Goal: Information Seeking & Learning: Find specific fact

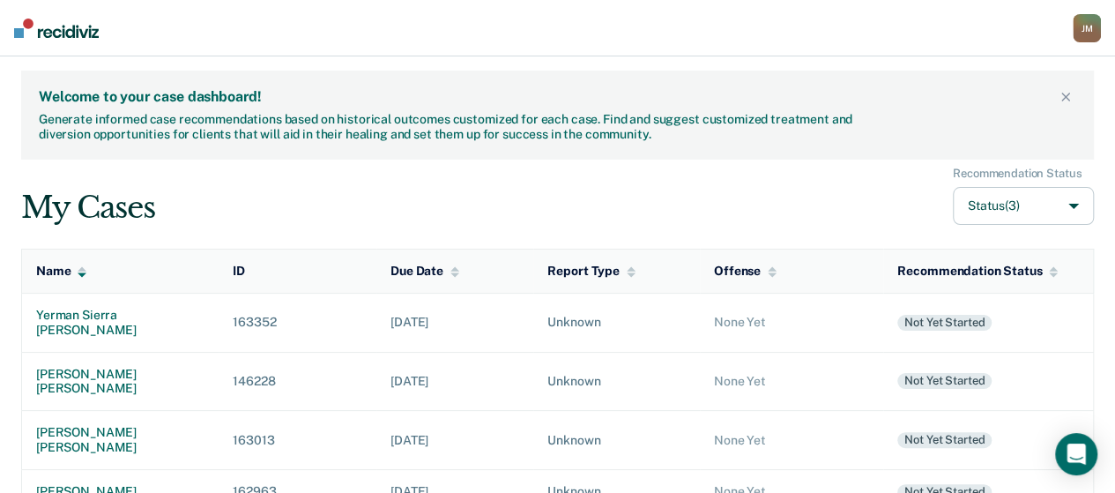
click at [283, 325] on td "163352" at bounding box center [298, 322] width 158 height 59
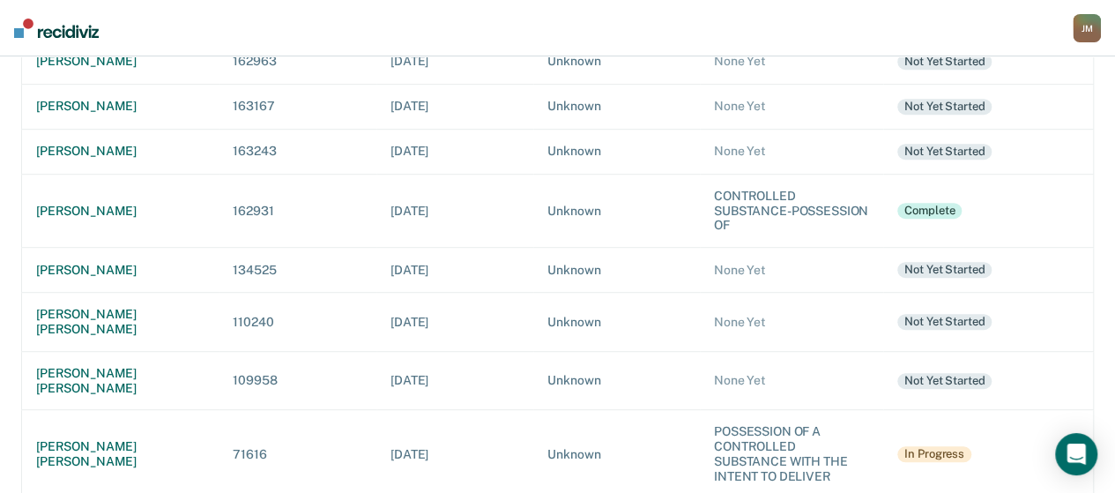
scroll to position [458, 0]
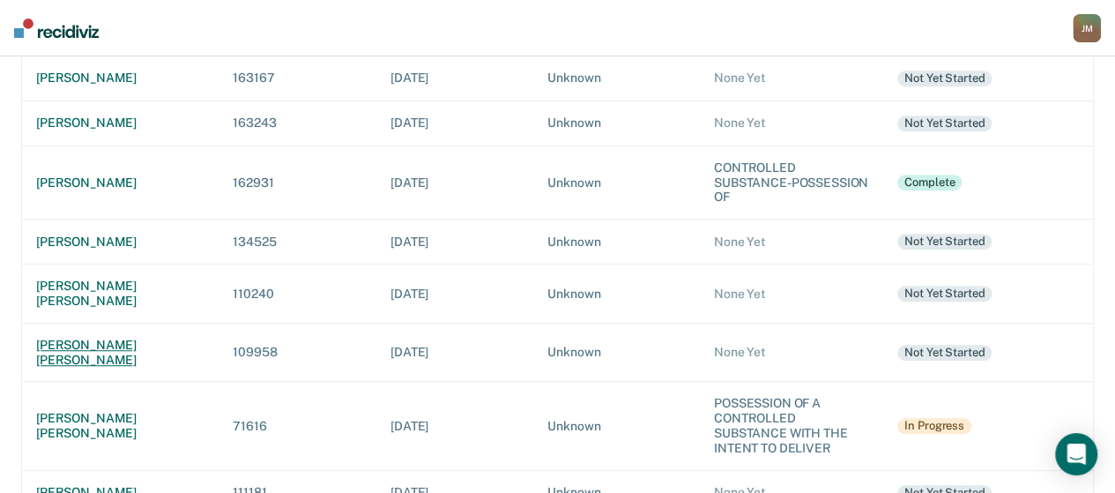
click at [108, 337] on div "[PERSON_NAME] [PERSON_NAME]" at bounding box center [120, 352] width 168 height 30
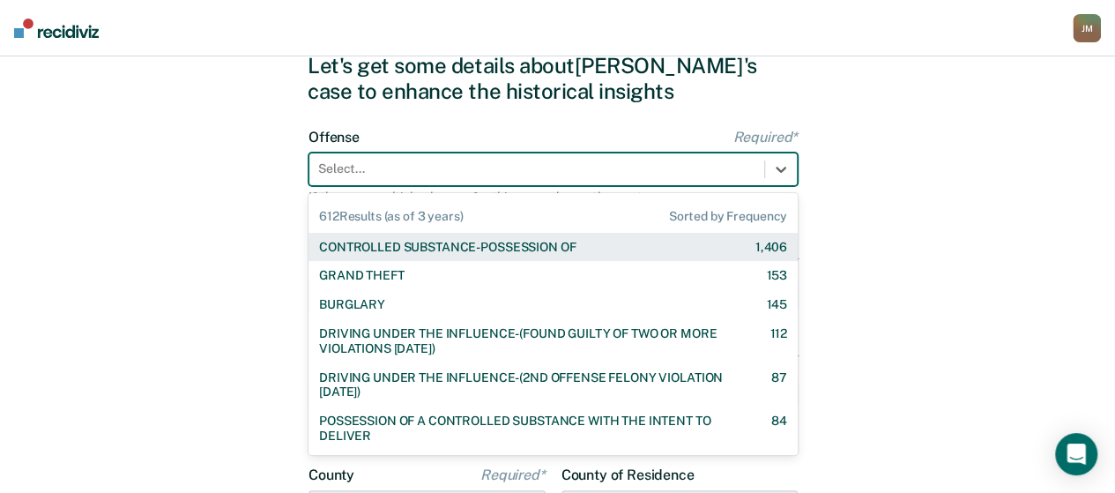
click at [349, 186] on div "612 results available. Use Up and Down to choose options, press Enter to select…" at bounding box center [552, 168] width 489 height 33
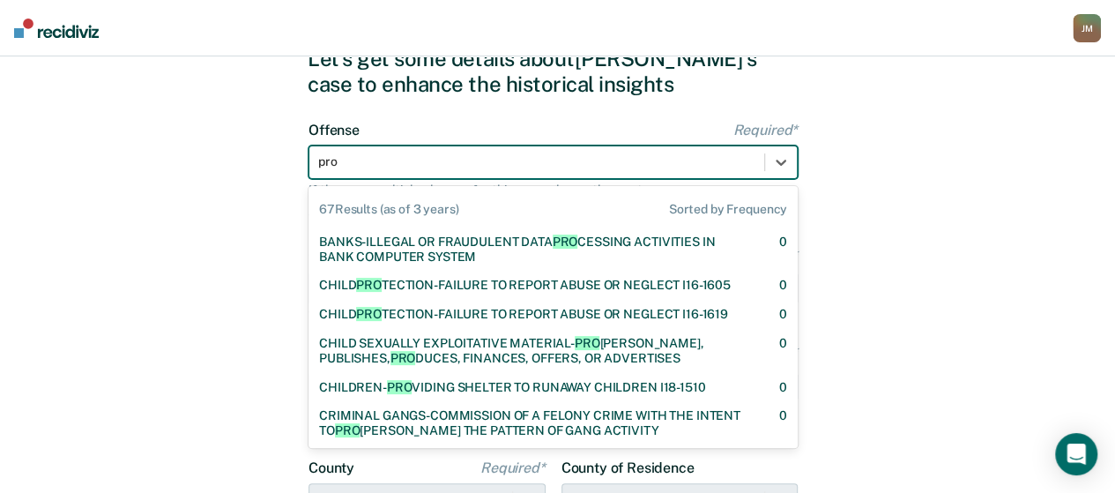
scroll to position [840, 0]
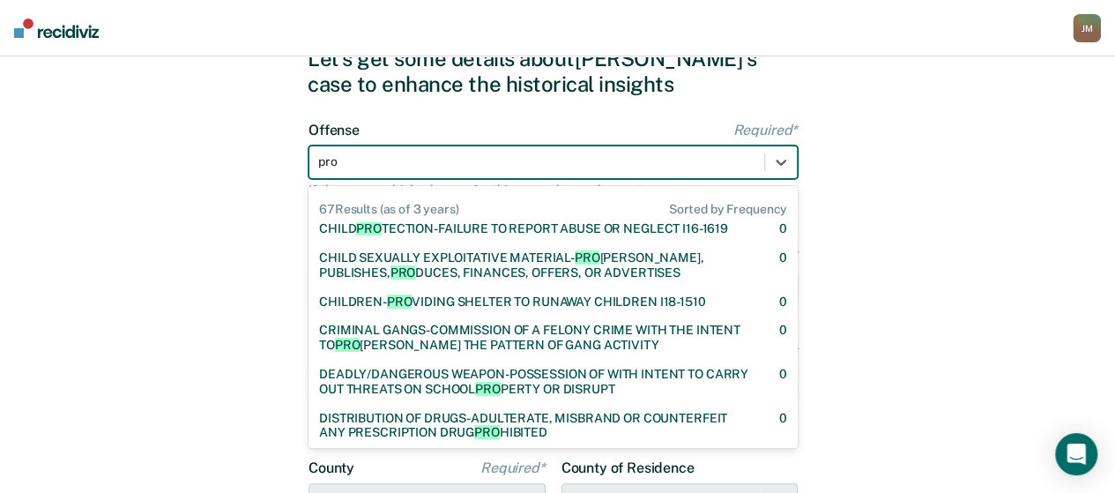
type input "pro"
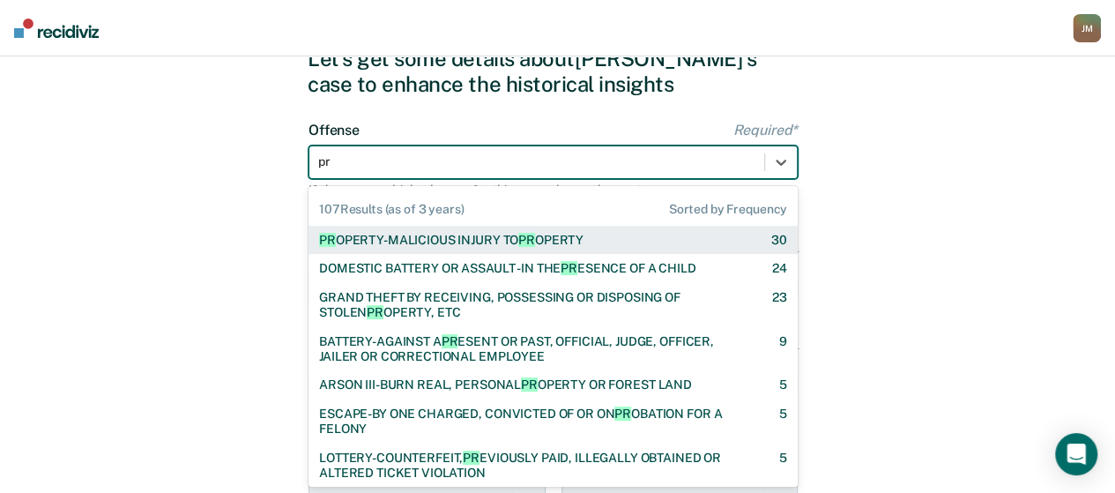
type input "p"
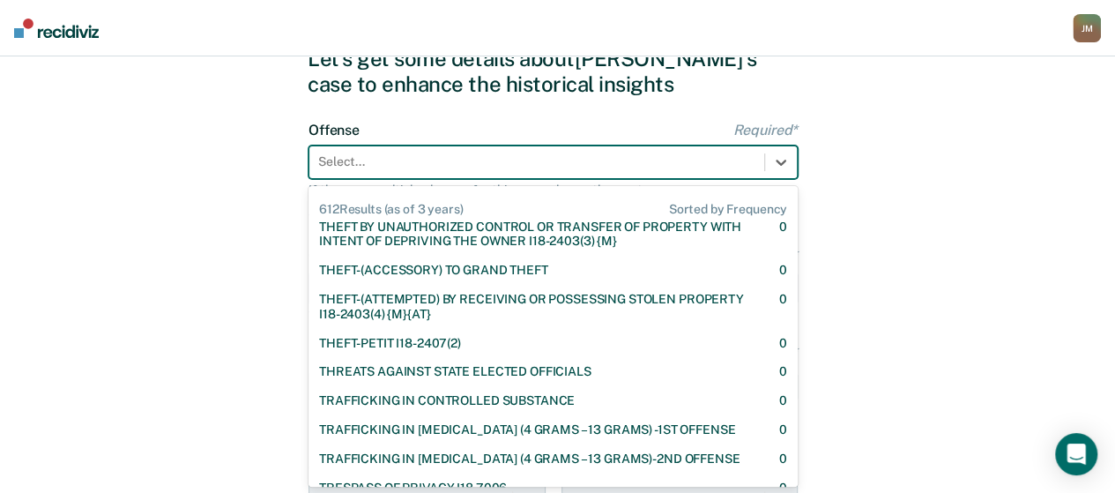
scroll to position [20828, 0]
